Goal: Task Accomplishment & Management: Complete application form

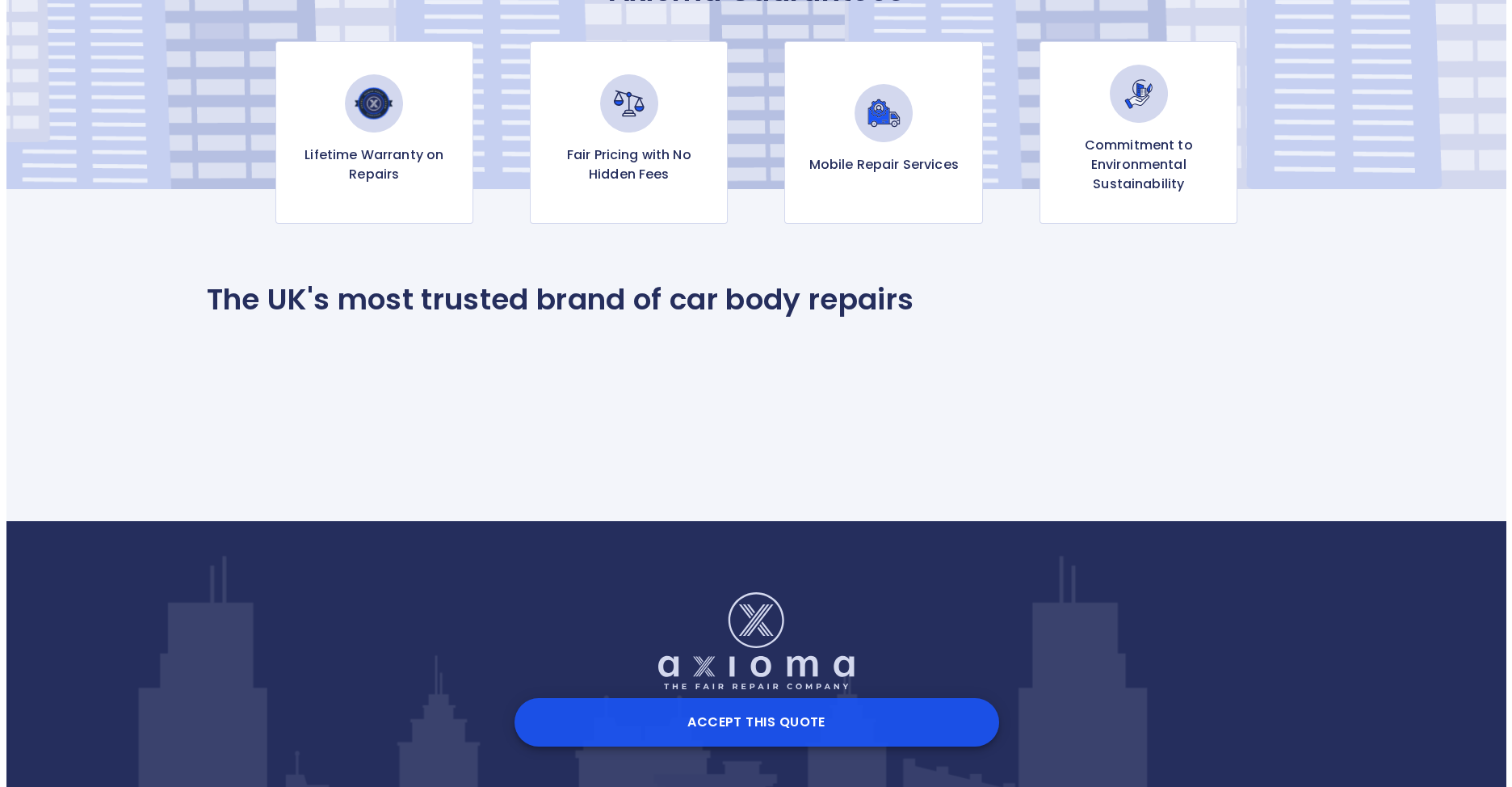
scroll to position [318, 0]
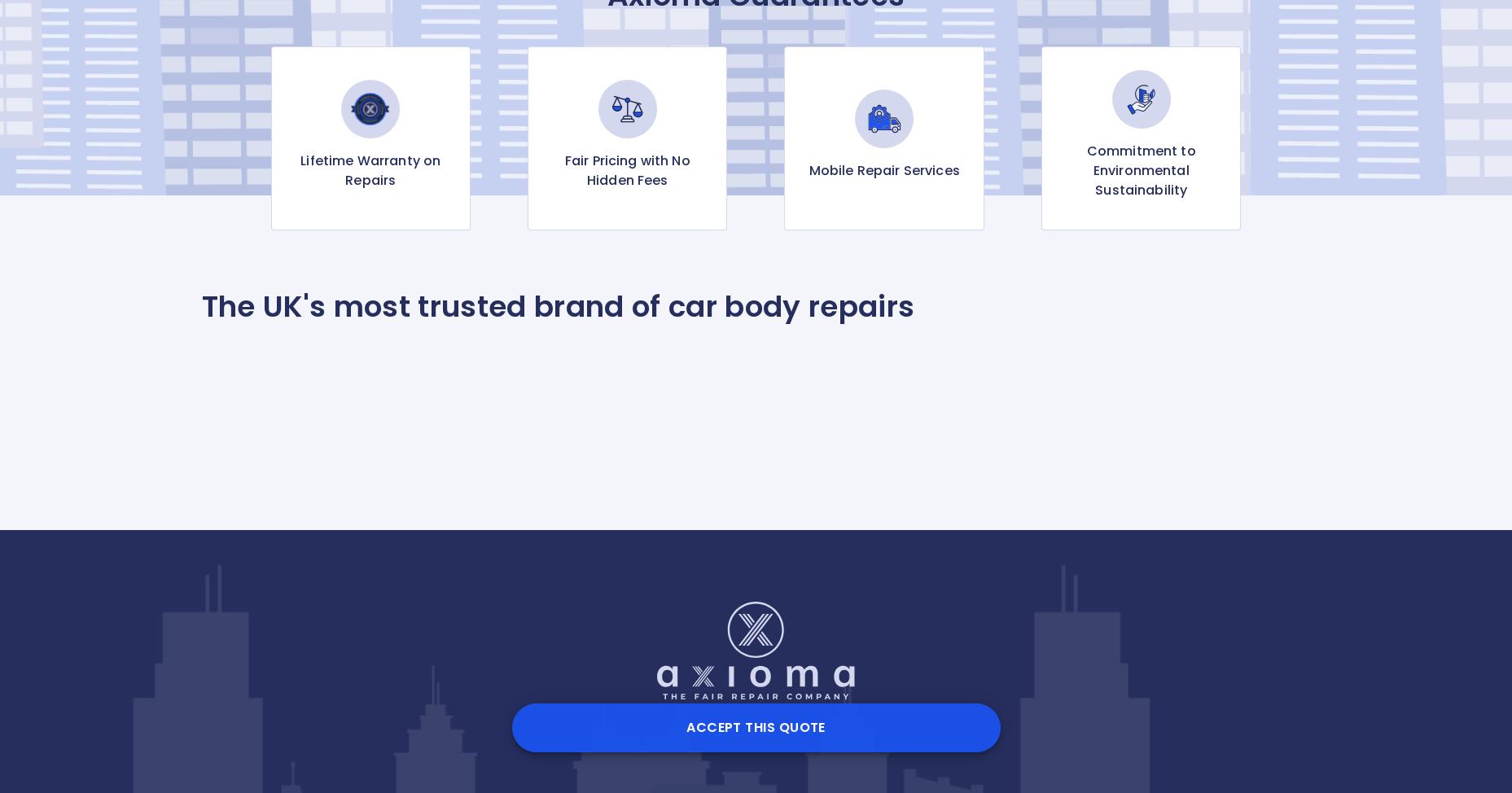
click at [767, 725] on button "Accept this Quote" at bounding box center [756, 728] width 489 height 49
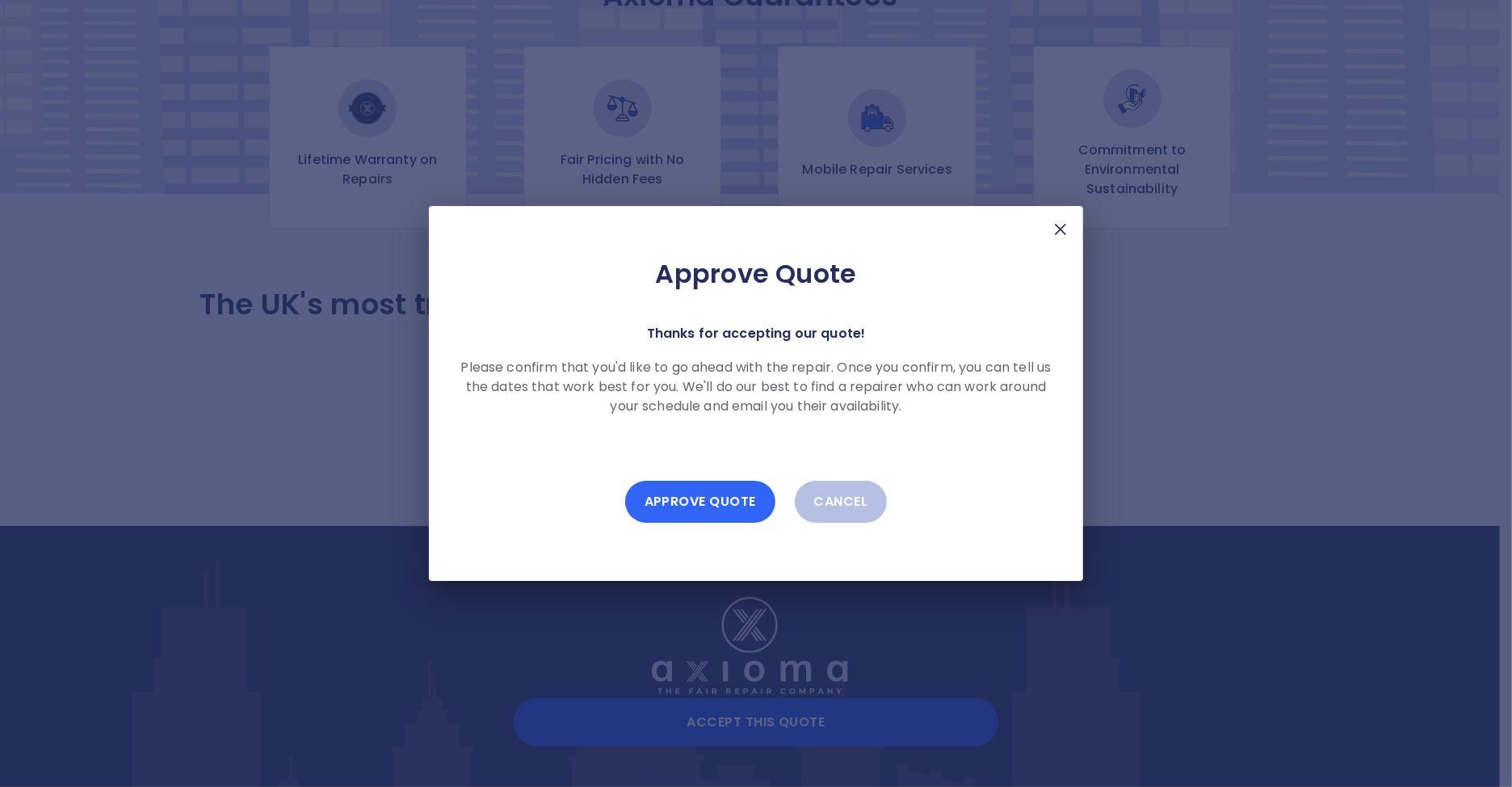
click at [712, 504] on button "Approve Quote" at bounding box center [700, 501] width 150 height 42
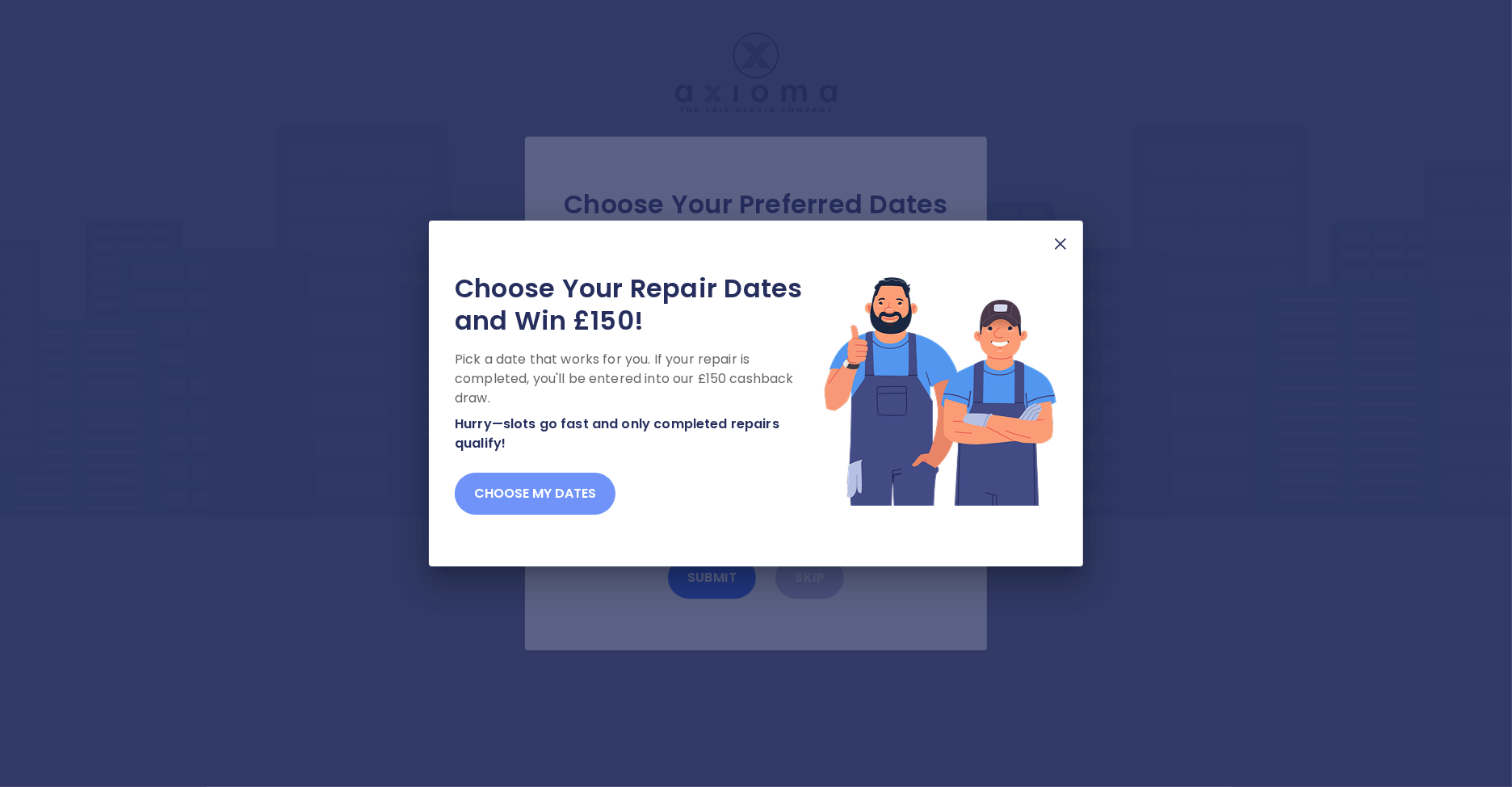
click at [567, 493] on button "Choose my dates" at bounding box center [535, 493] width 160 height 42
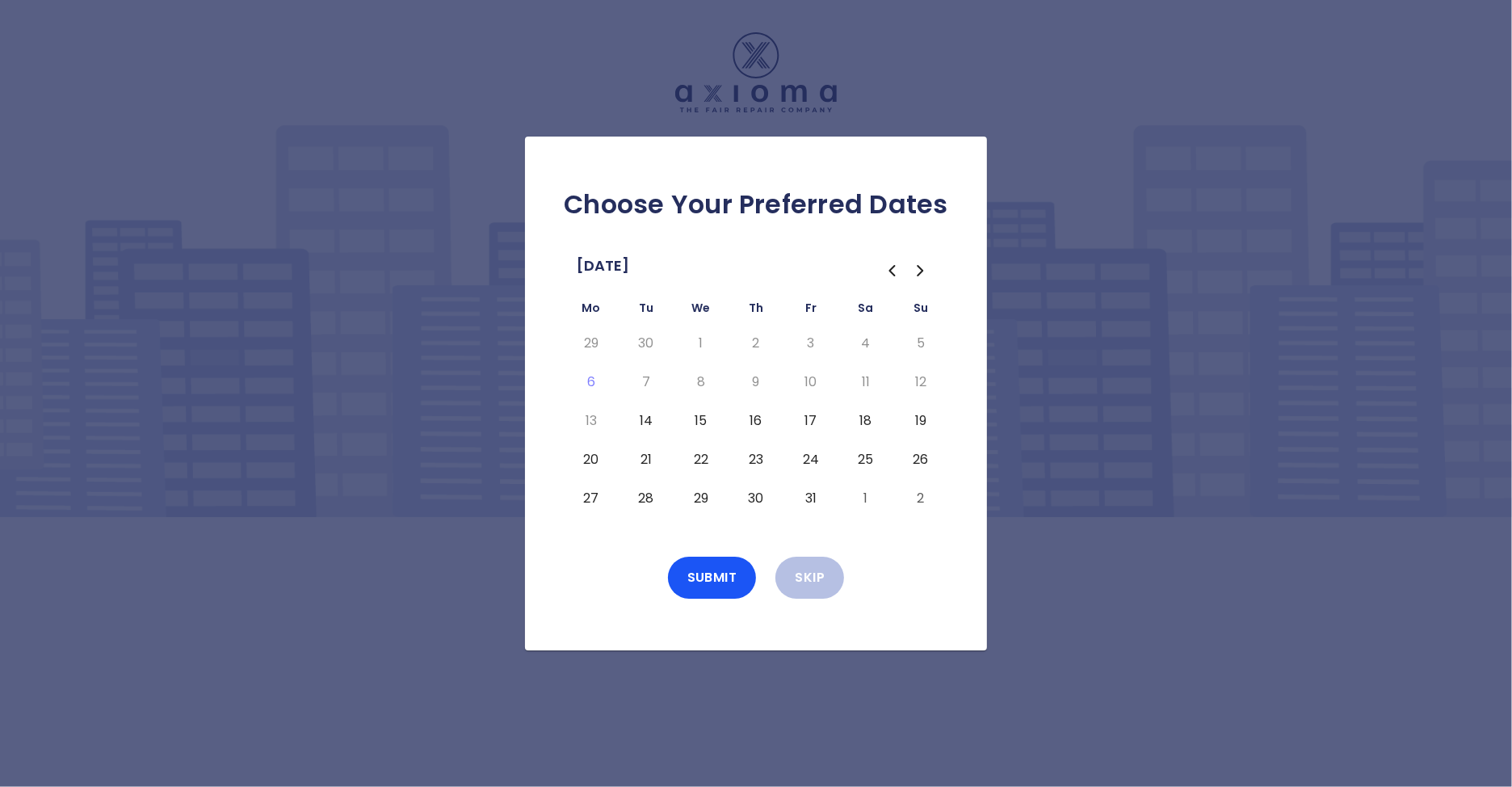
click at [700, 419] on button "15" at bounding box center [701, 421] width 29 height 26
click at [702, 578] on button "Submit" at bounding box center [712, 577] width 89 height 42
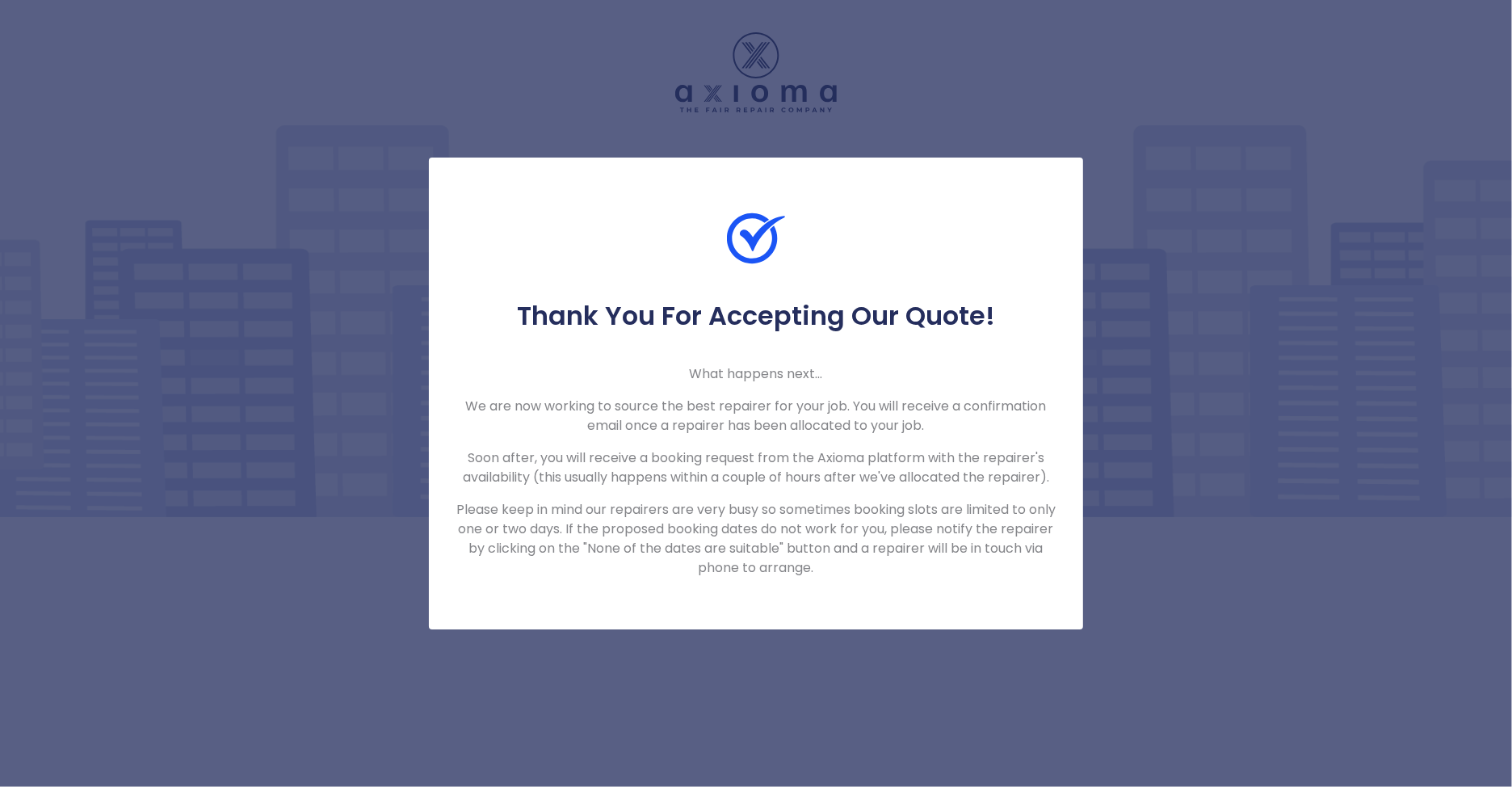
click at [888, 135] on div "Thank You For Accepting Our Quote! What happens next... We are now working to s…" at bounding box center [756, 393] width 1512 height 787
